Goal: Task Accomplishment & Management: Manage account settings

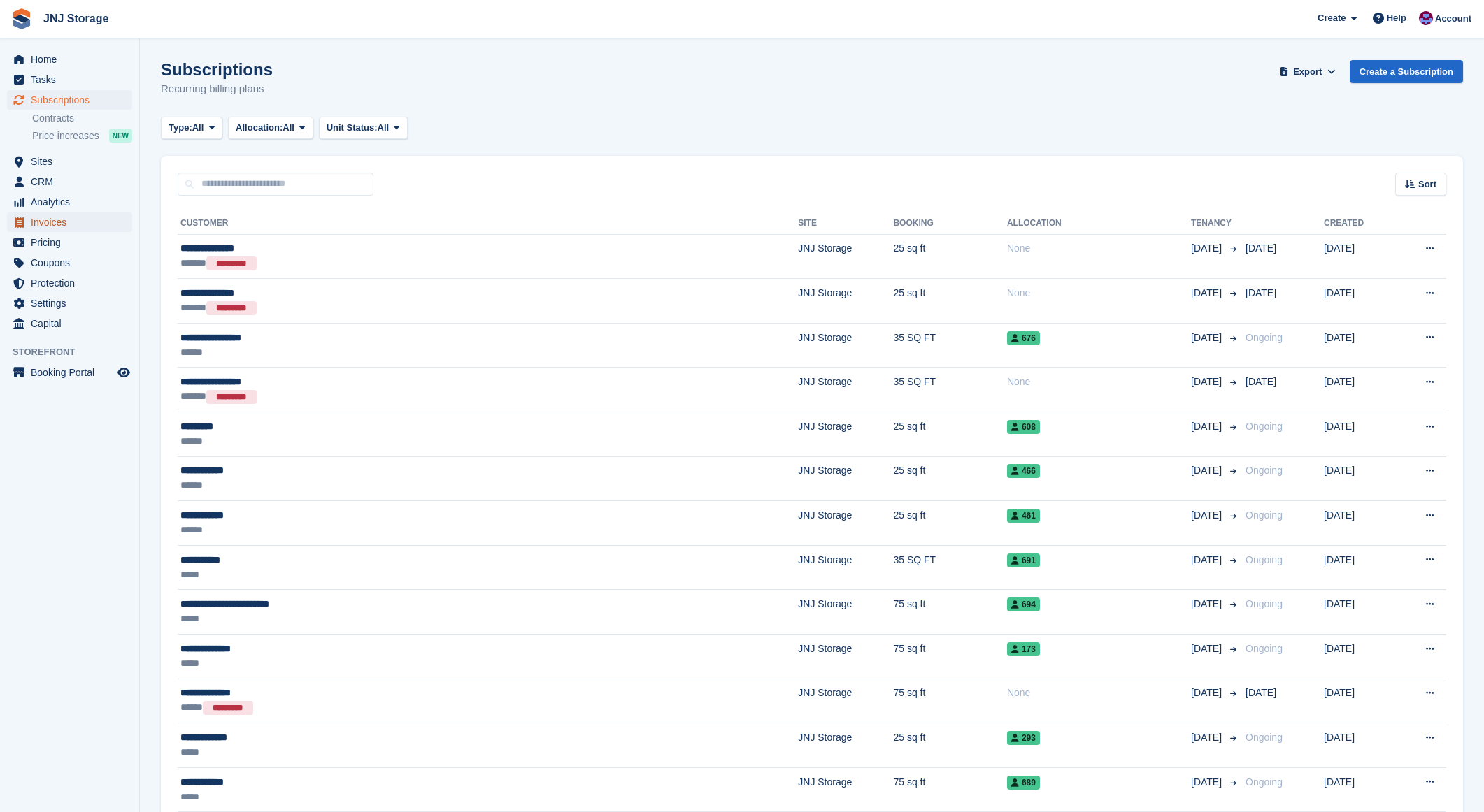
click at [68, 227] on span "Invoices" at bounding box center [72, 222] width 84 height 19
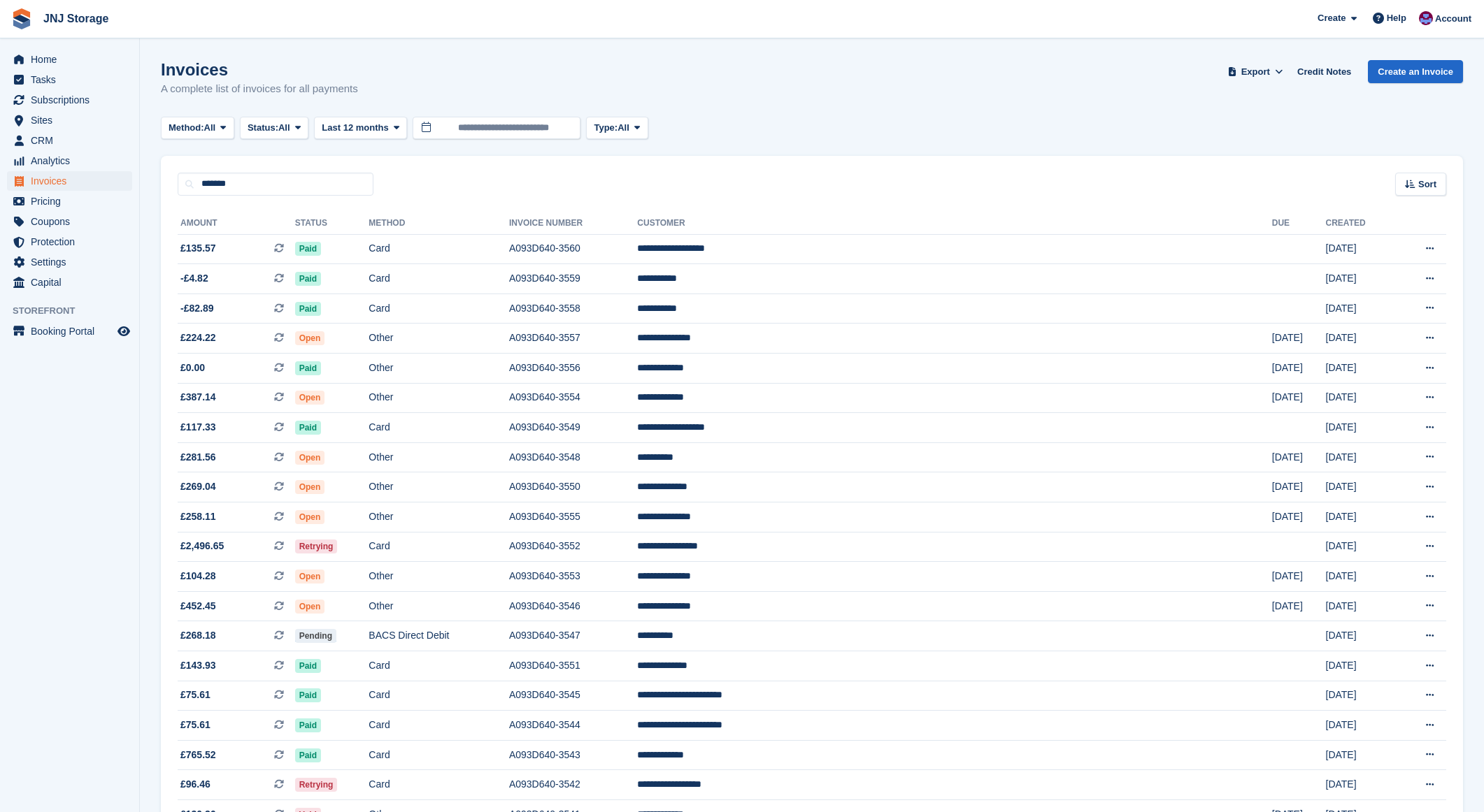
type input "*******"
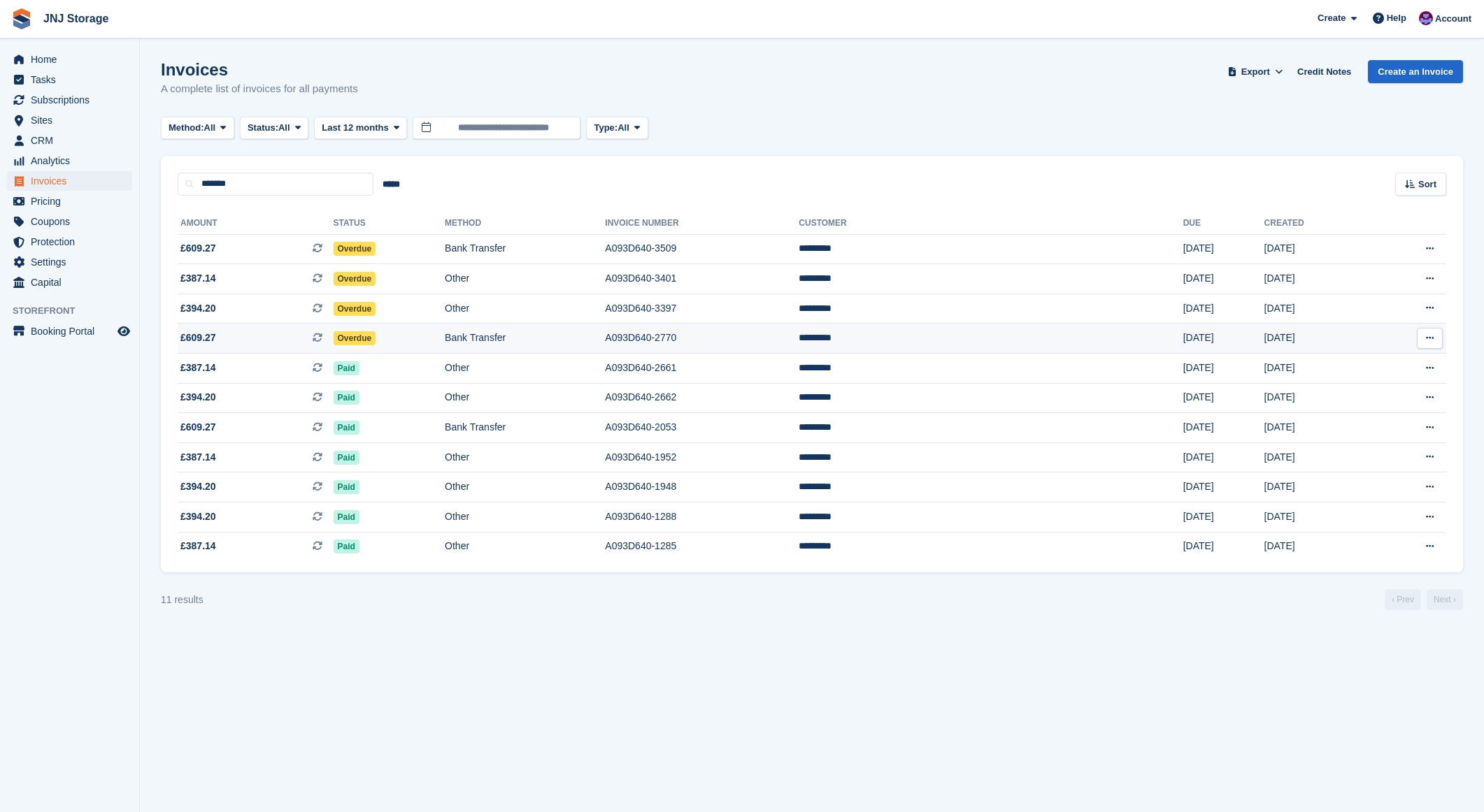
click at [244, 335] on span "£609.27 This is a recurring subscription invoice." at bounding box center [256, 338] width 156 height 15
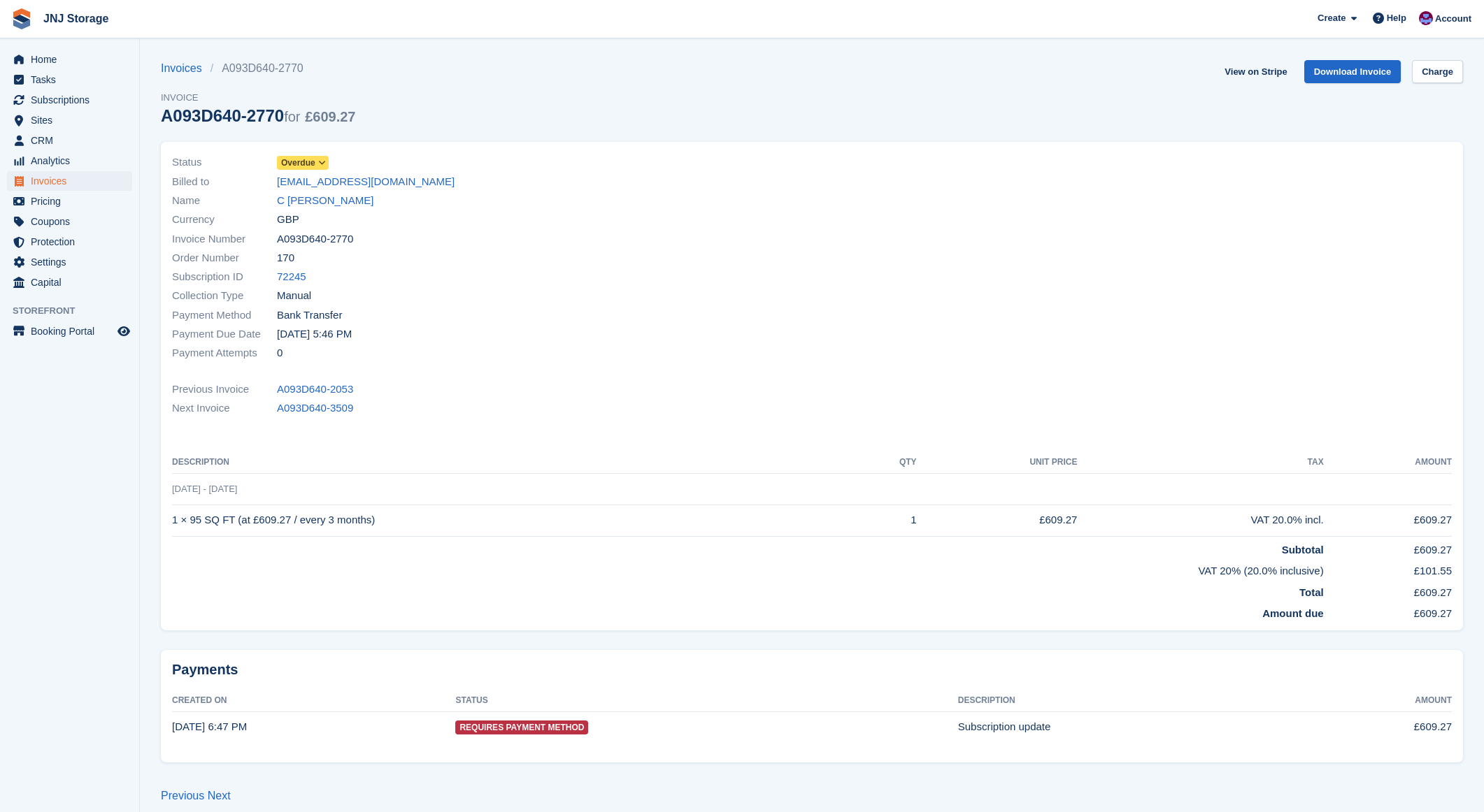
click at [305, 165] on span "Overdue" at bounding box center [298, 162] width 34 height 12
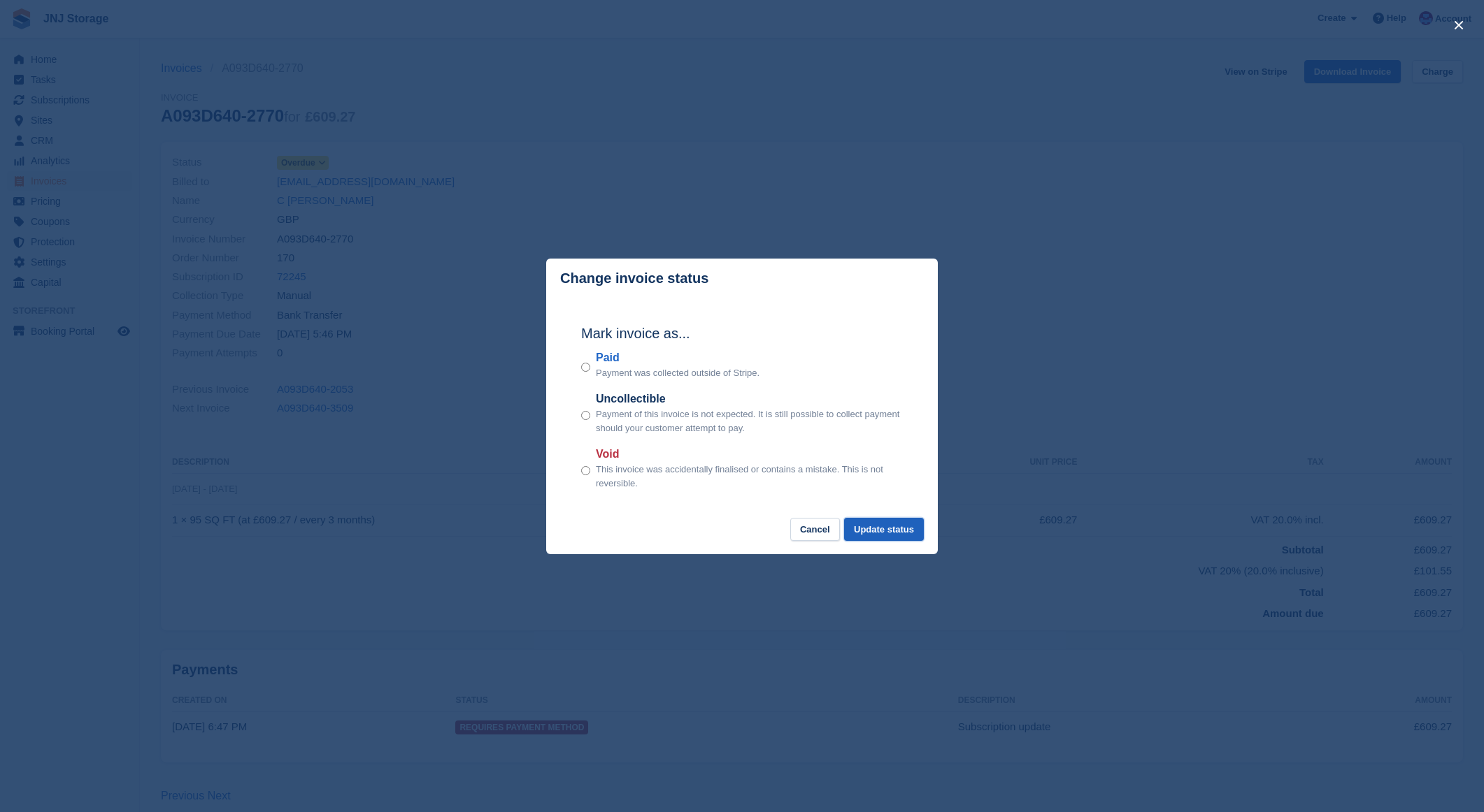
click at [893, 527] on button "Update status" at bounding box center [884, 529] width 80 height 23
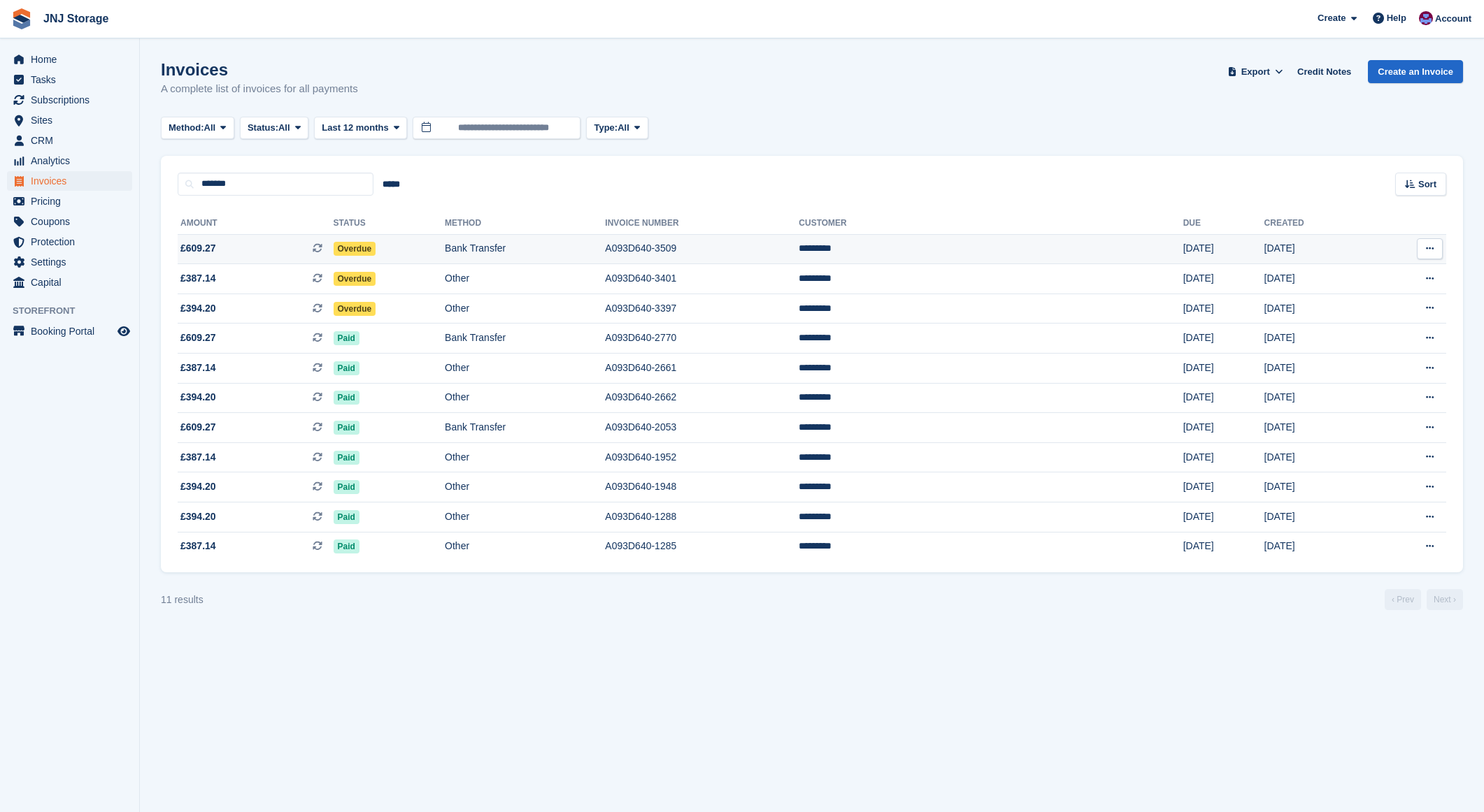
click at [250, 248] on span "£609.27 This is a recurring subscription invoice." at bounding box center [256, 248] width 156 height 15
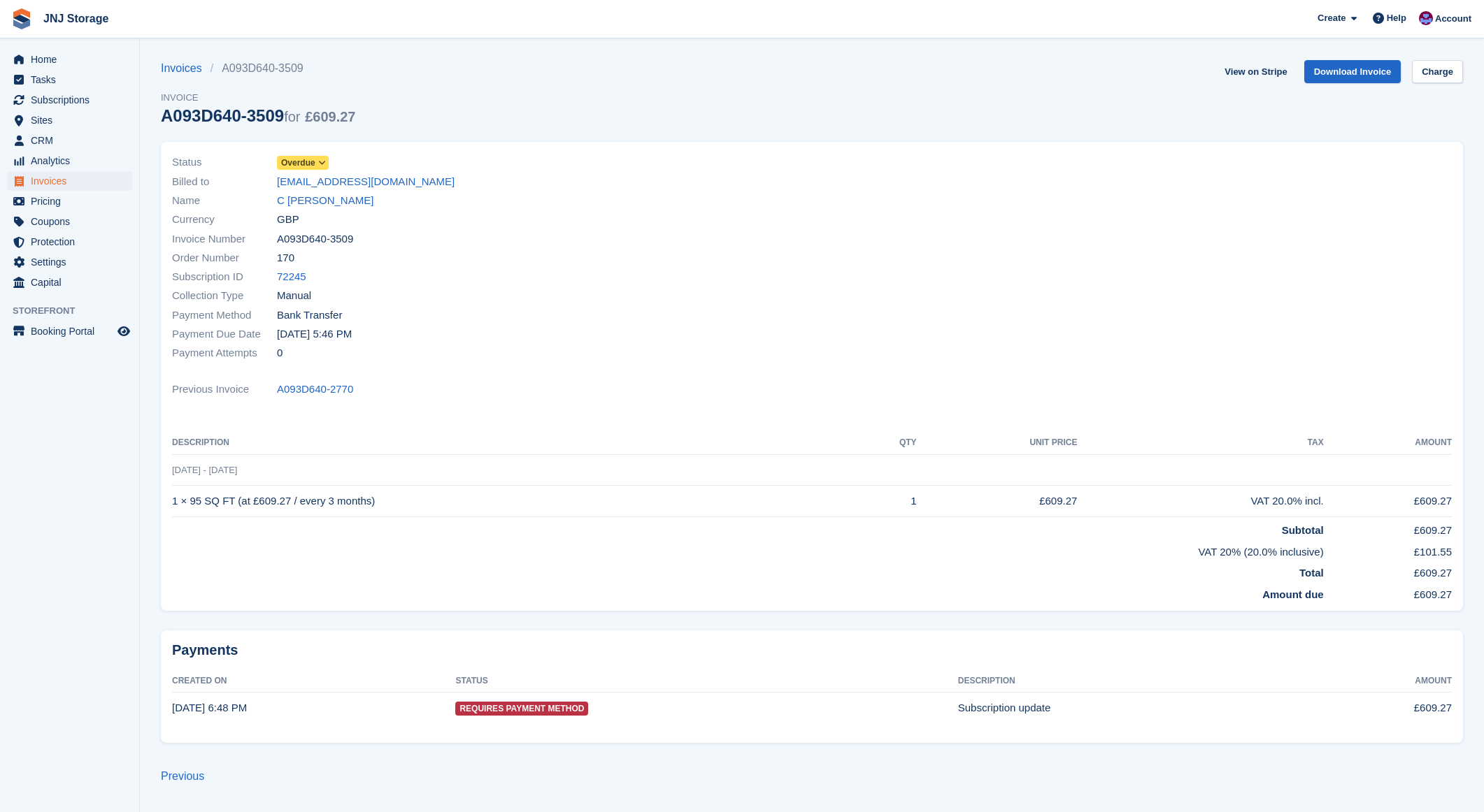
click at [314, 165] on span "Overdue" at bounding box center [298, 162] width 34 height 12
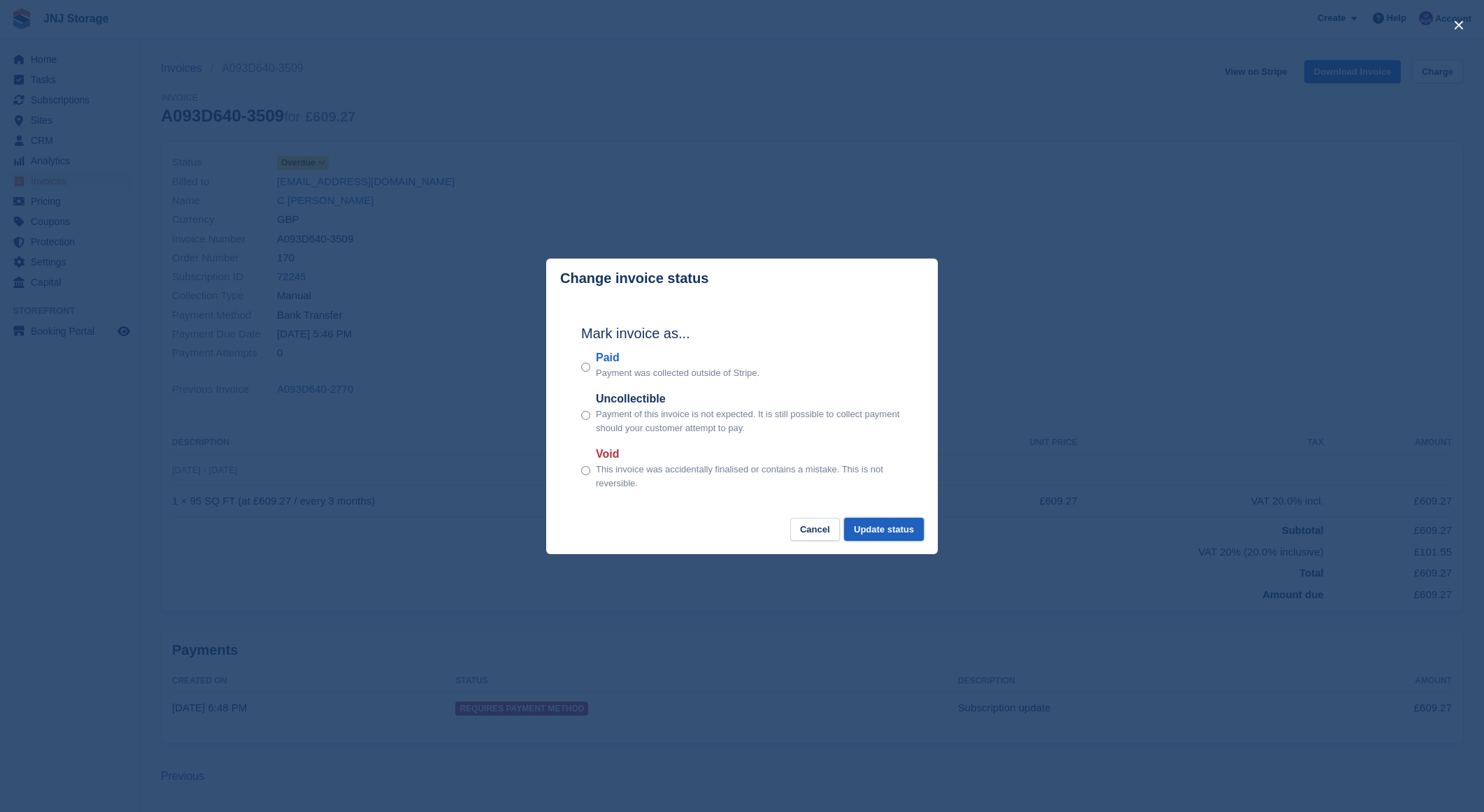
click at [894, 526] on button "Update status" at bounding box center [884, 529] width 80 height 23
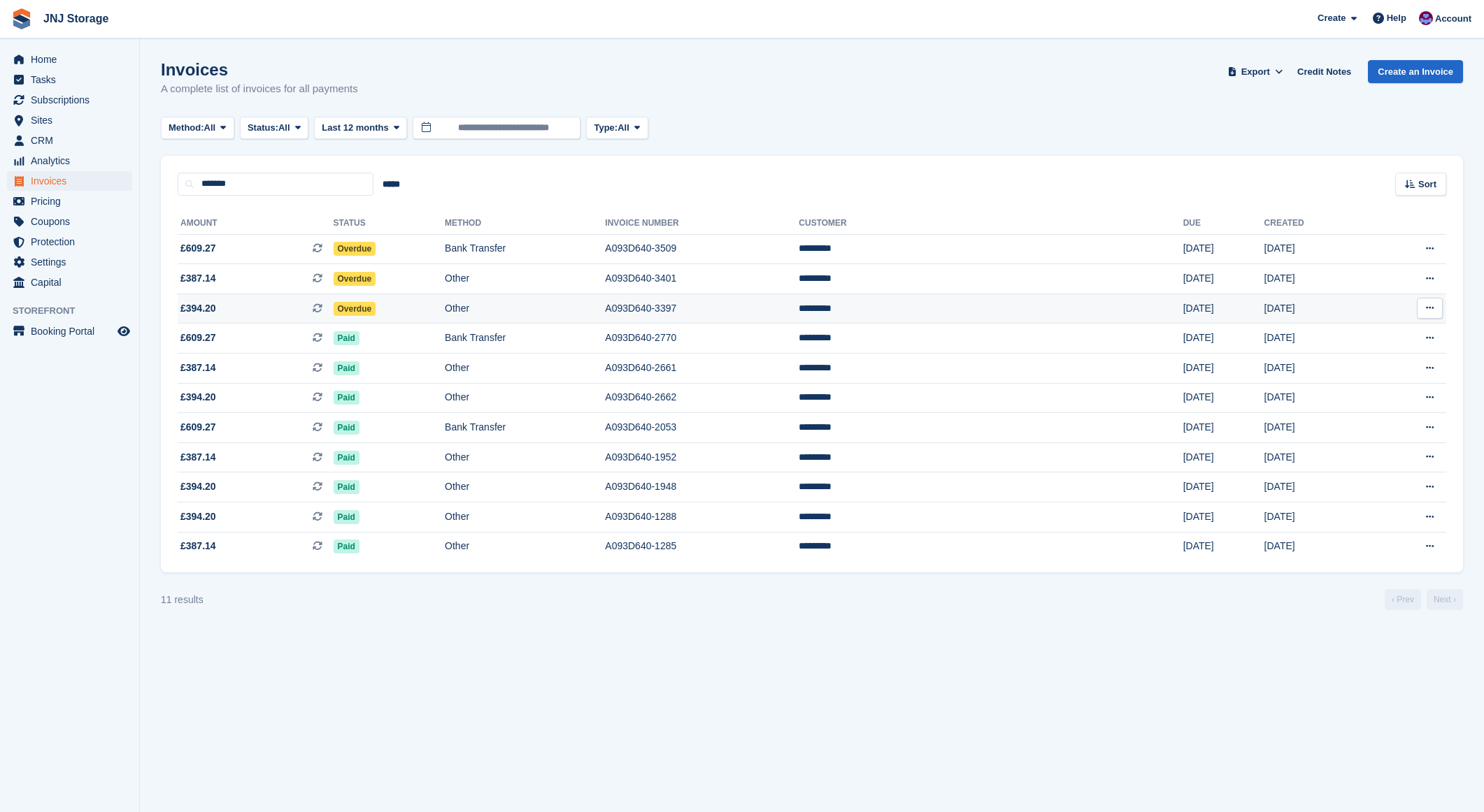
click at [242, 309] on span "£394.20 This is a recurring subscription invoice." at bounding box center [256, 309] width 156 height 15
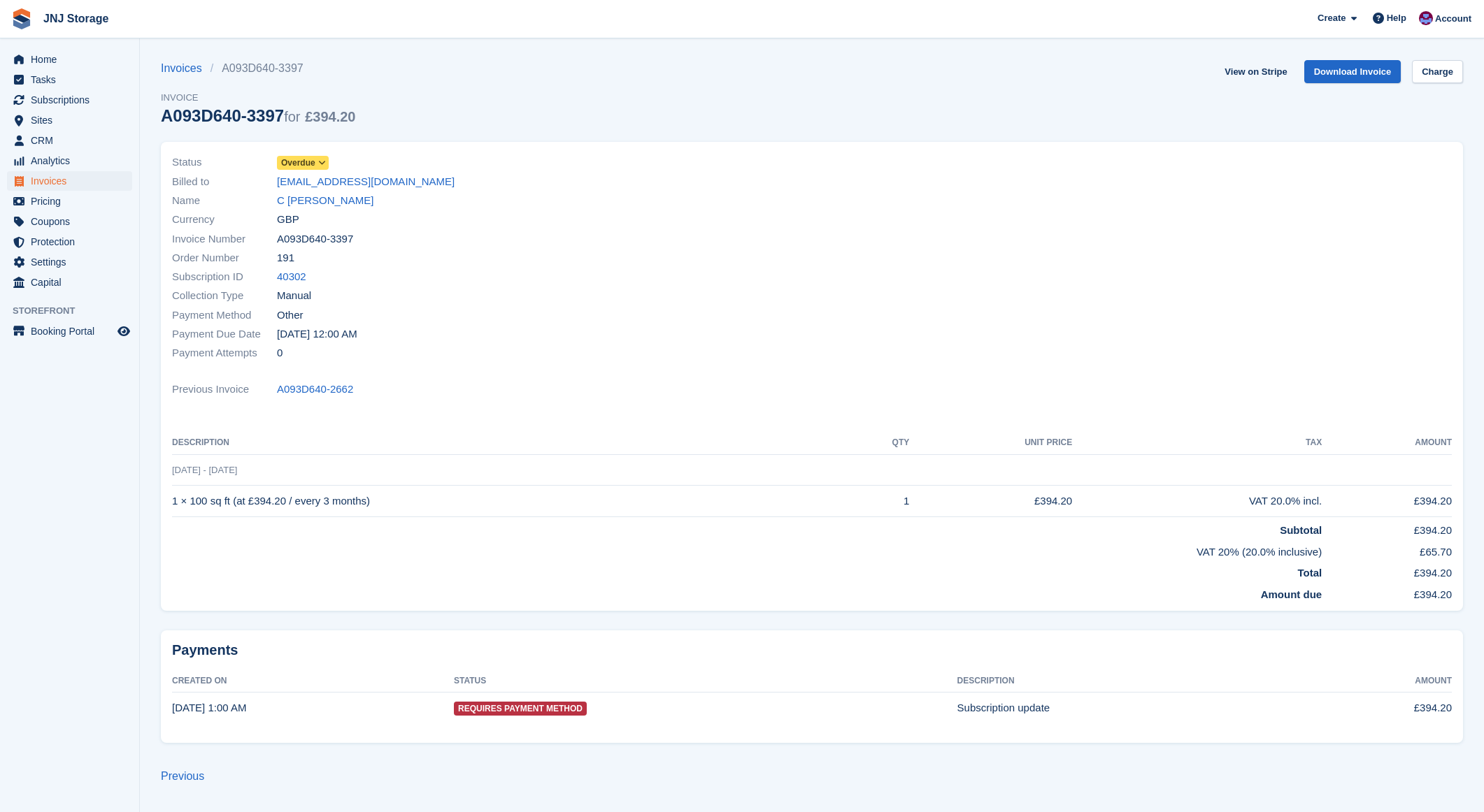
click at [314, 166] on span "Overdue" at bounding box center [298, 162] width 34 height 12
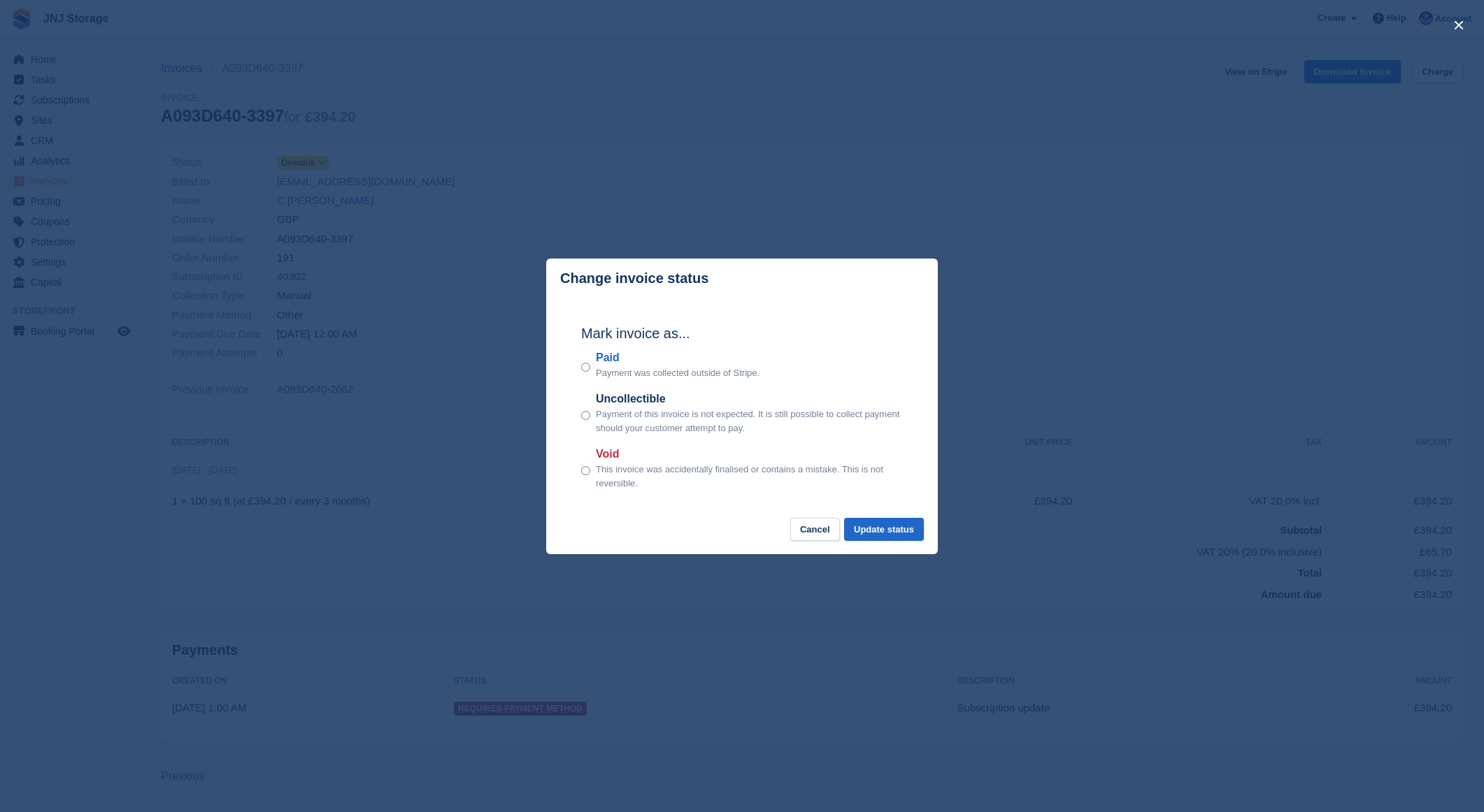
click at [591, 365] on div "Paid Payment was collected outside of Stripe." at bounding box center [742, 365] width 322 height 31
click at [880, 530] on button "Update status" at bounding box center [884, 529] width 80 height 23
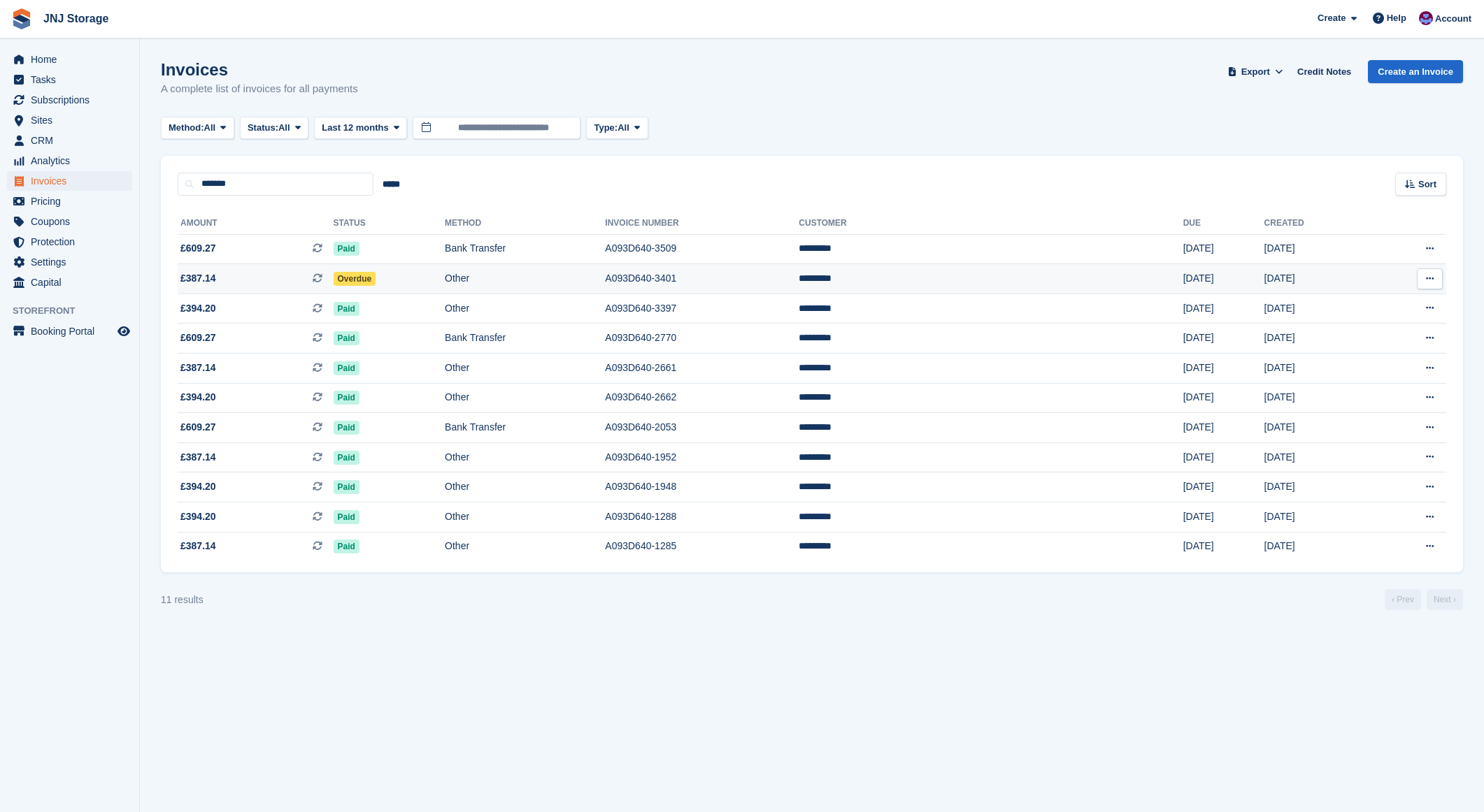
click at [256, 284] on span "£387.14 This is a recurring subscription invoice." at bounding box center [256, 279] width 156 height 15
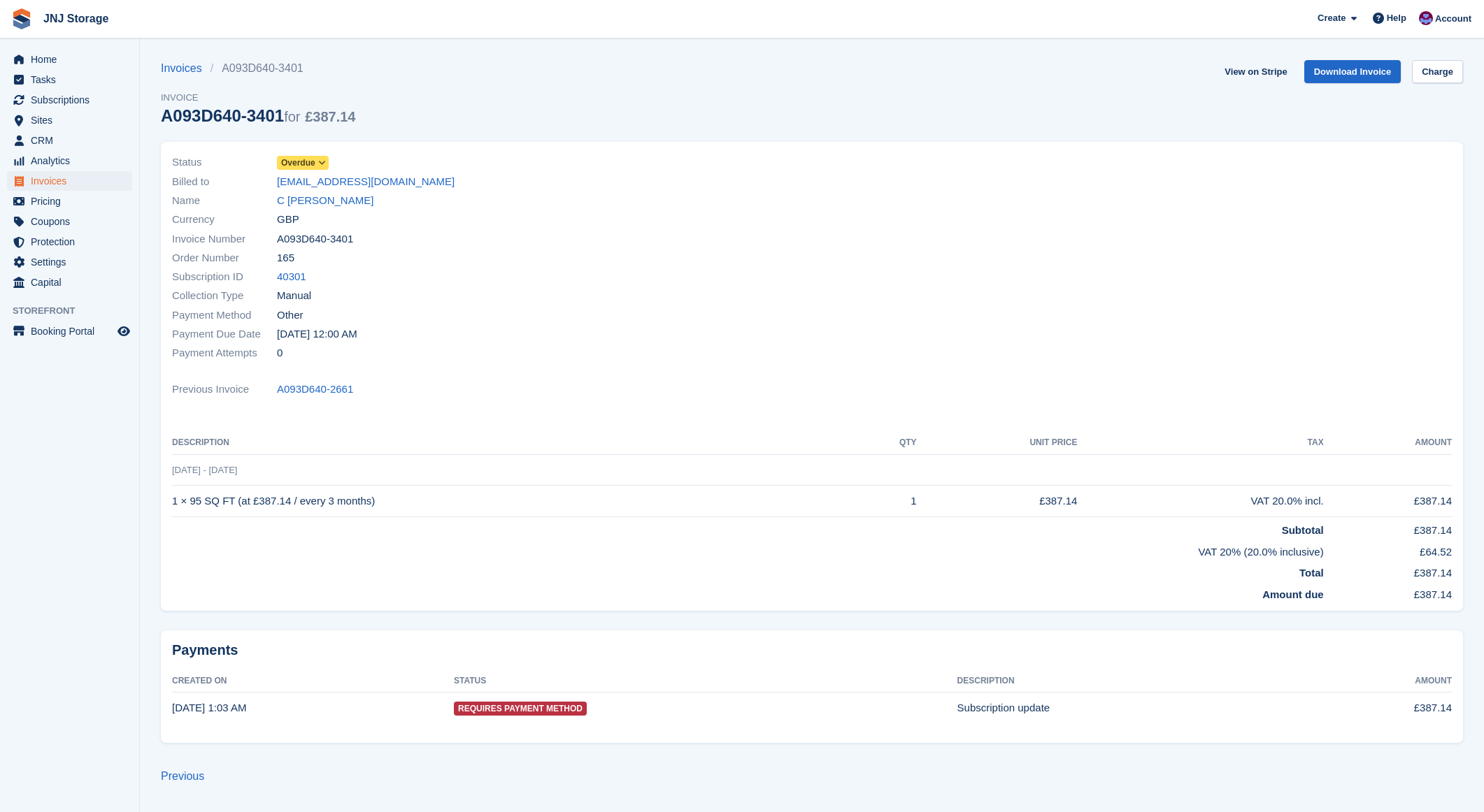
click at [294, 163] on span "Overdue" at bounding box center [298, 162] width 34 height 12
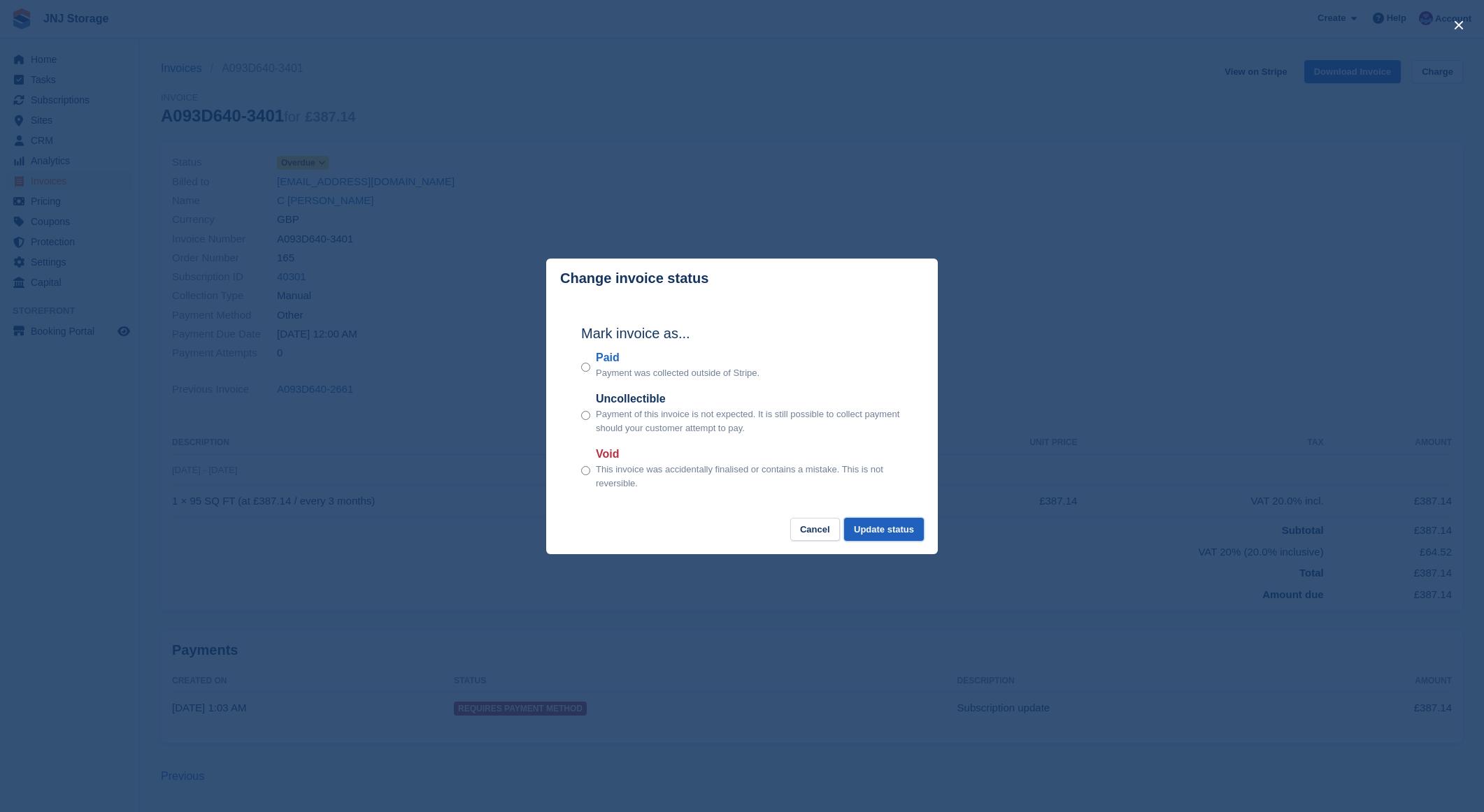
click at [873, 529] on button "Update status" at bounding box center [884, 529] width 80 height 23
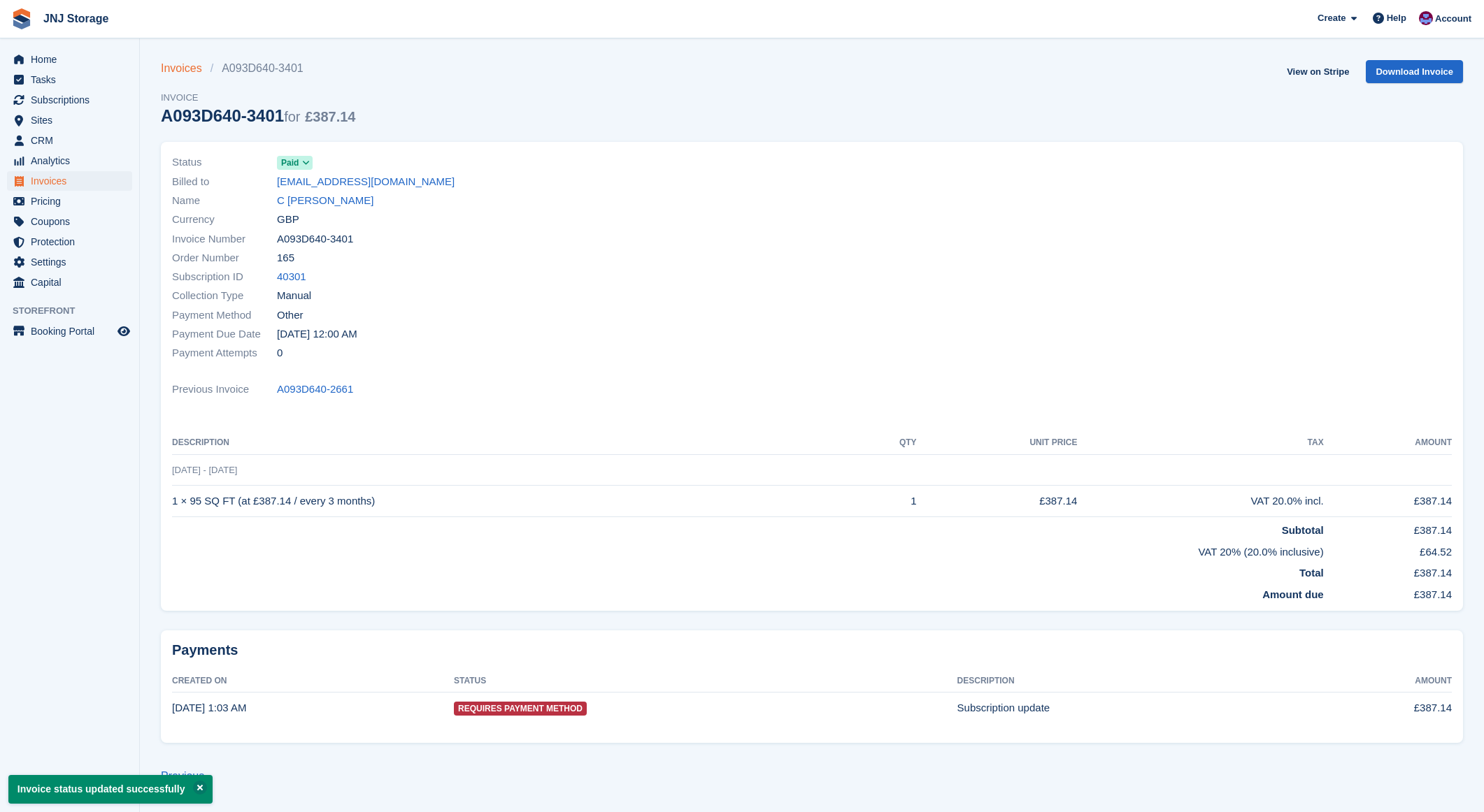
click at [181, 68] on link "Invoices" at bounding box center [185, 68] width 50 height 17
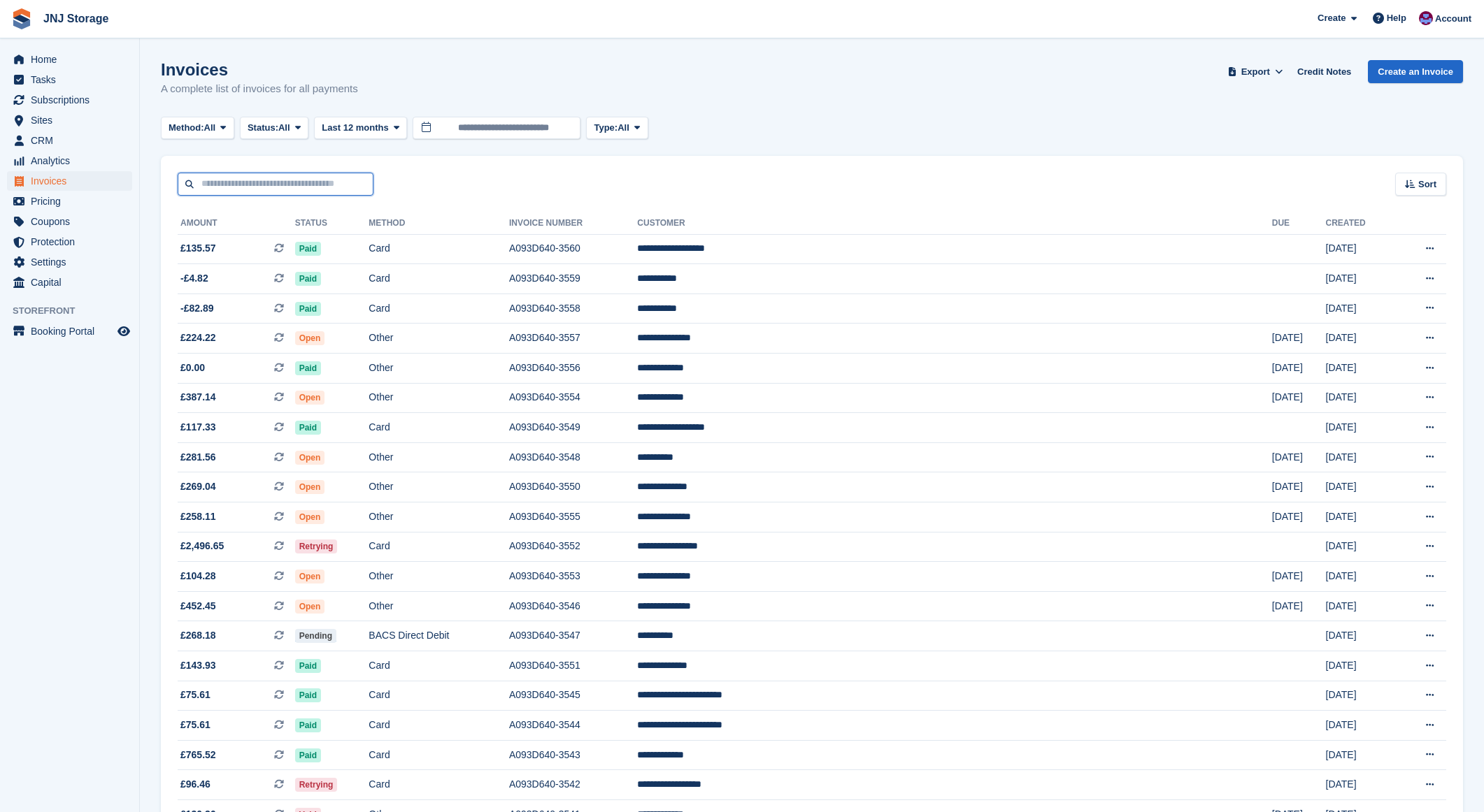
click at [289, 186] on input "text" at bounding box center [275, 184] width 196 height 23
type input "*********"
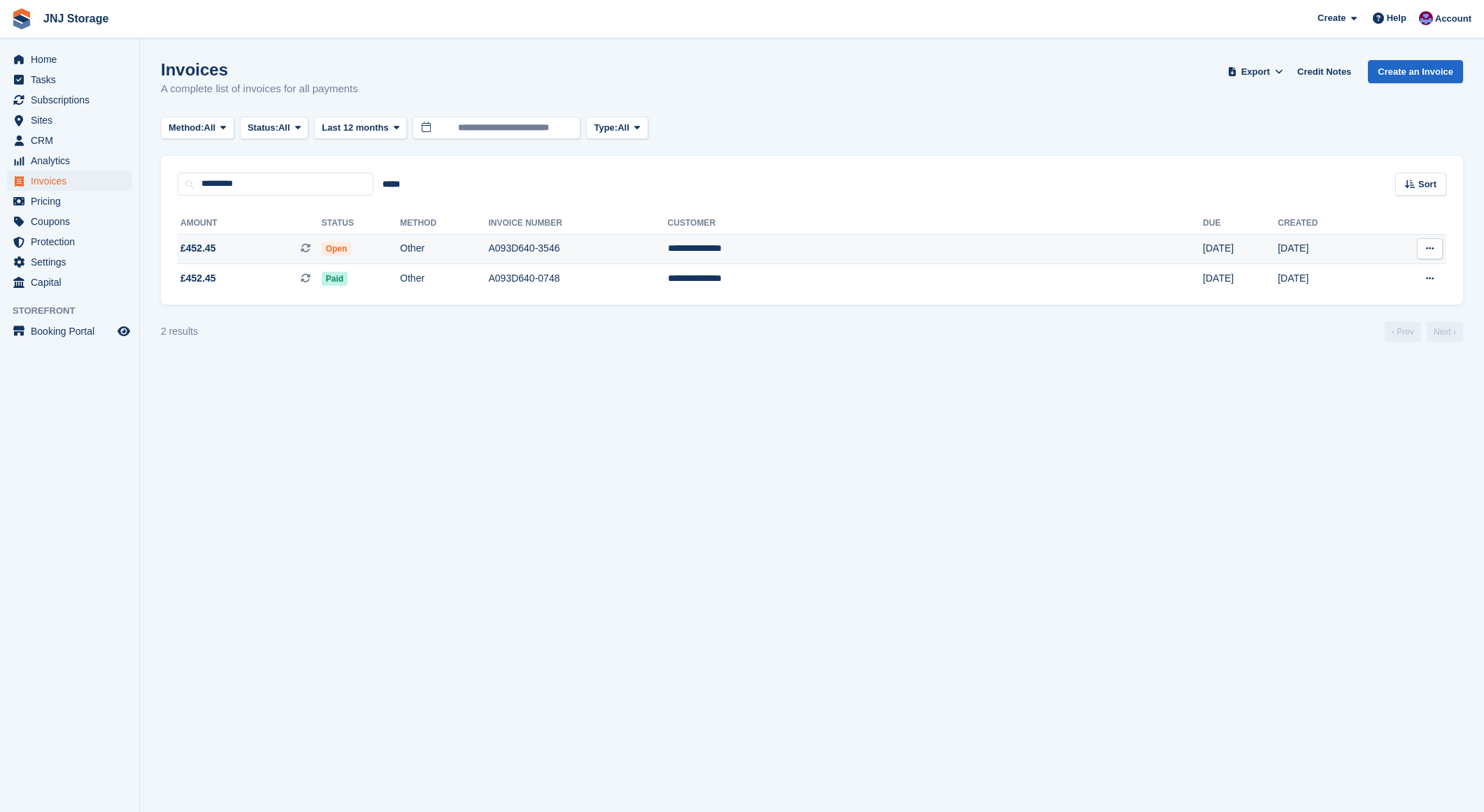
click at [268, 254] on span "£452.45 This is a recurring subscription invoice." at bounding box center [249, 248] width 144 height 15
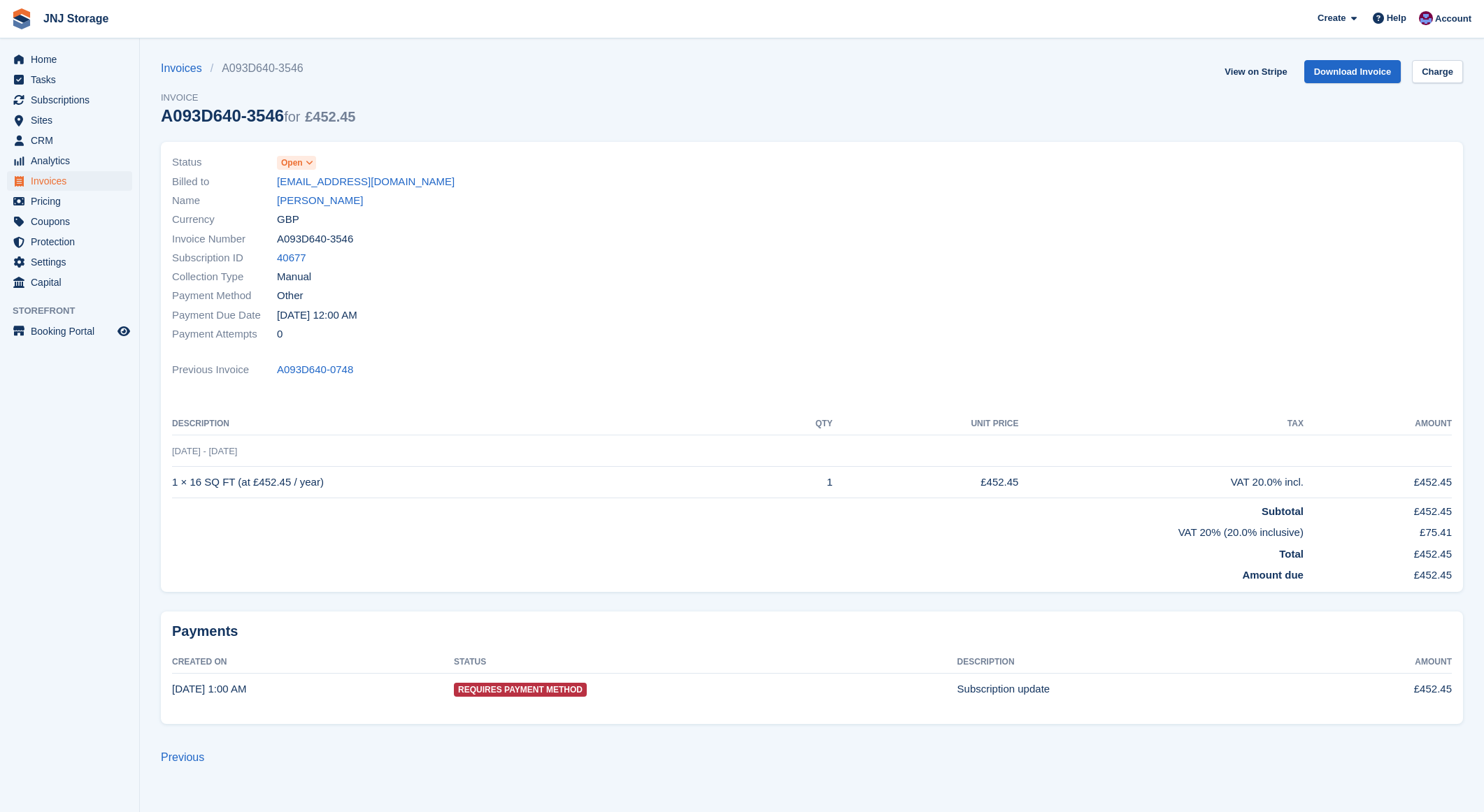
click at [287, 166] on span "Open" at bounding box center [292, 162] width 22 height 12
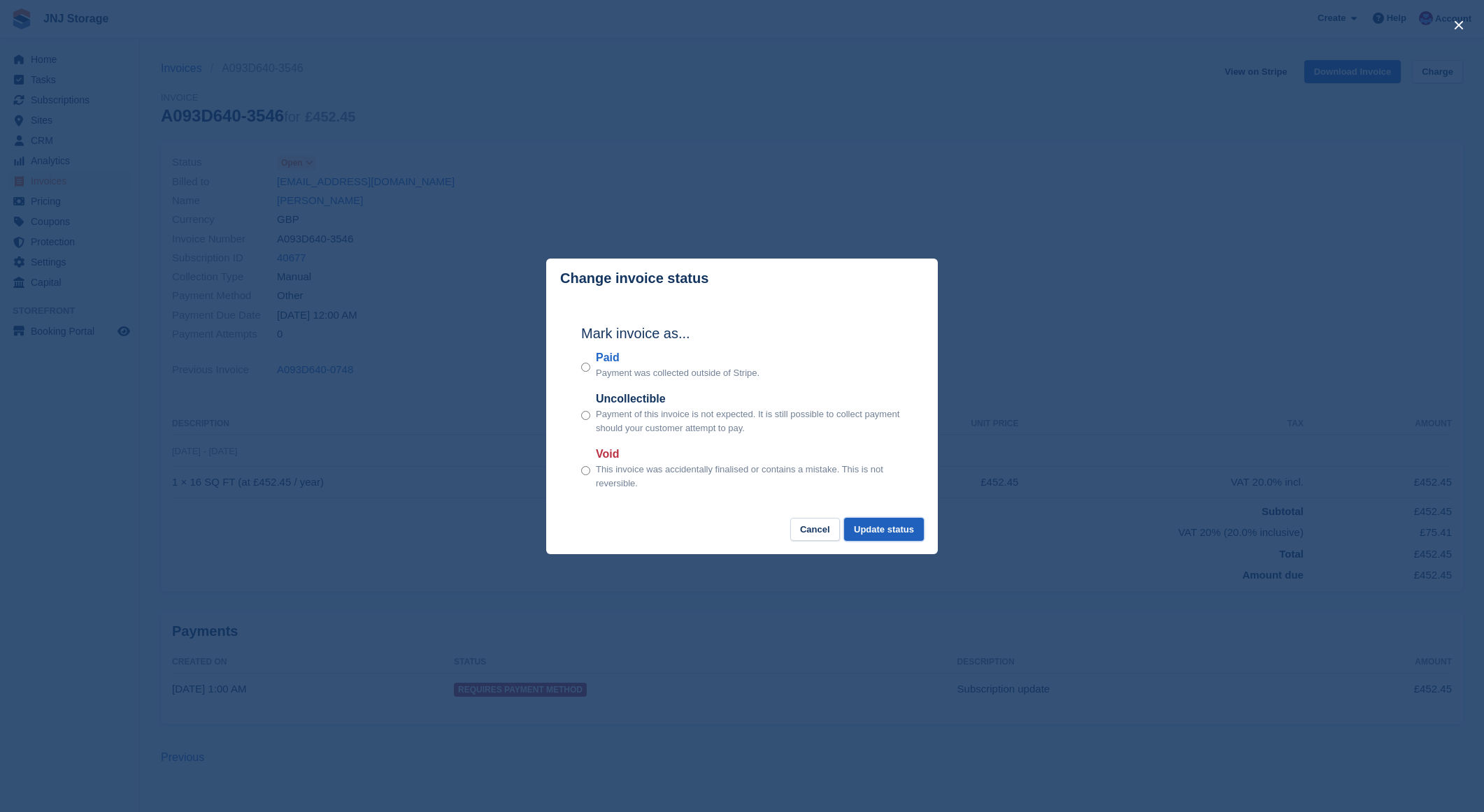
click at [904, 534] on button "Update status" at bounding box center [884, 529] width 80 height 23
